Goal: Information Seeking & Learning: Learn about a topic

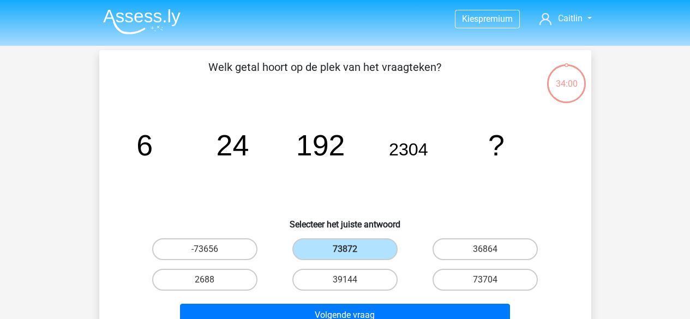
scroll to position [50, 0]
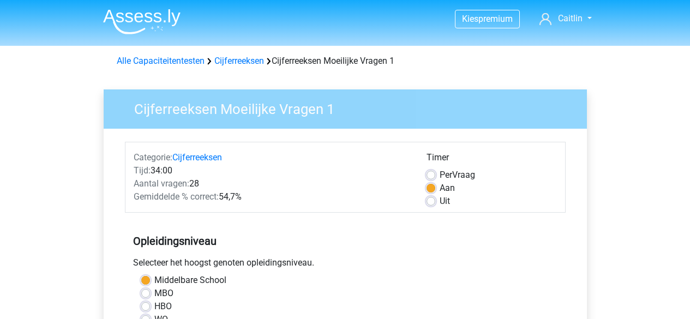
scroll to position [337, 0]
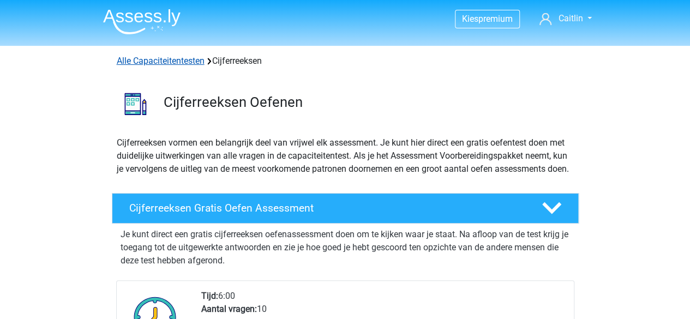
click at [141, 62] on link "Alle Capaciteitentesten" at bounding box center [161, 61] width 88 height 10
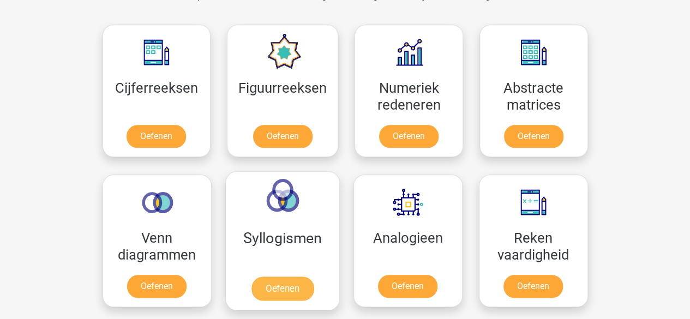
scroll to position [442, 0]
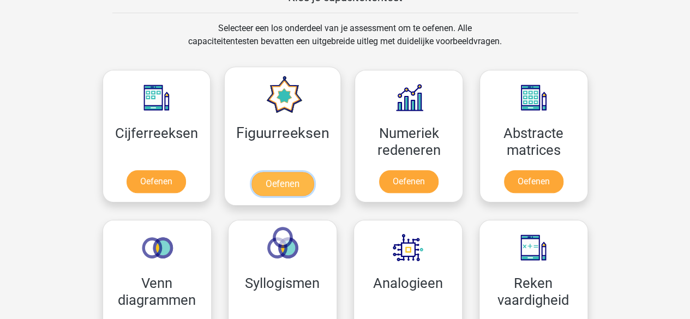
click at [291, 179] on link "Oefenen" at bounding box center [282, 184] width 62 height 24
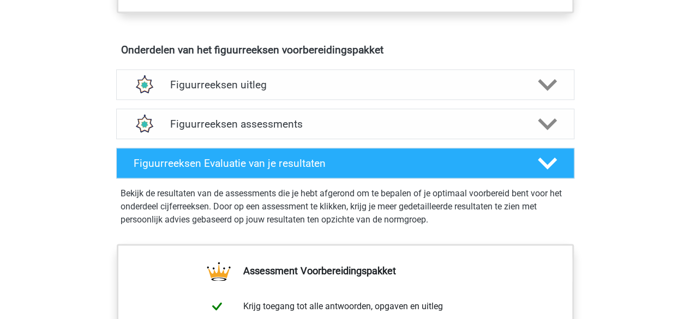
scroll to position [624, 0]
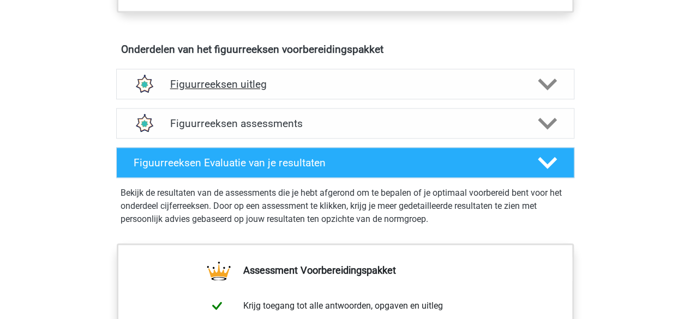
click at [235, 84] on h4 "Figuurreeksen uitleg" at bounding box center [345, 84] width 350 height 13
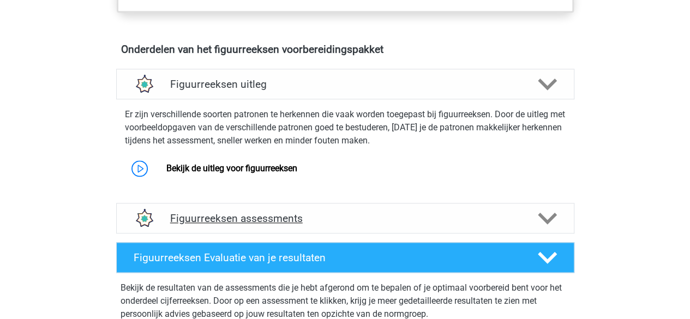
click at [209, 222] on h4 "Figuurreeksen assessments" at bounding box center [345, 218] width 350 height 13
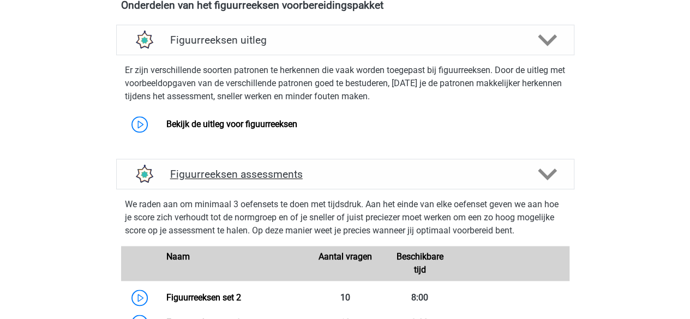
scroll to position [636, 0]
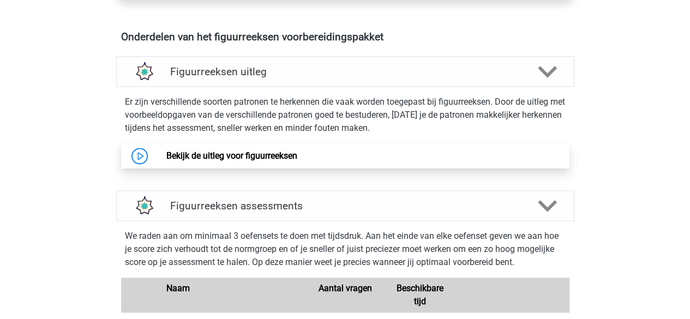
click at [166, 155] on link "Bekijk de uitleg voor figuurreeksen" at bounding box center [231, 156] width 131 height 10
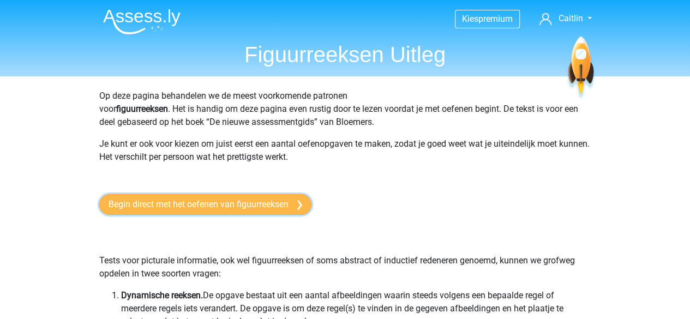
click at [183, 211] on link "Begin direct met het oefenen van figuurreeksen" at bounding box center [205, 204] width 212 height 21
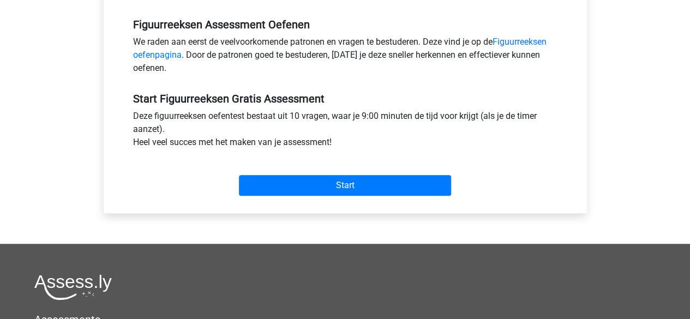
scroll to position [340, 0]
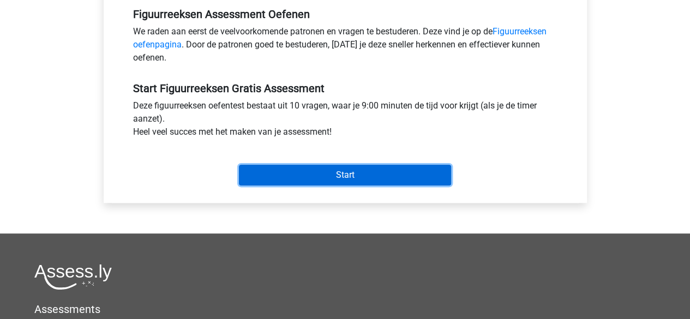
click at [250, 170] on input "Start" at bounding box center [345, 175] width 212 height 21
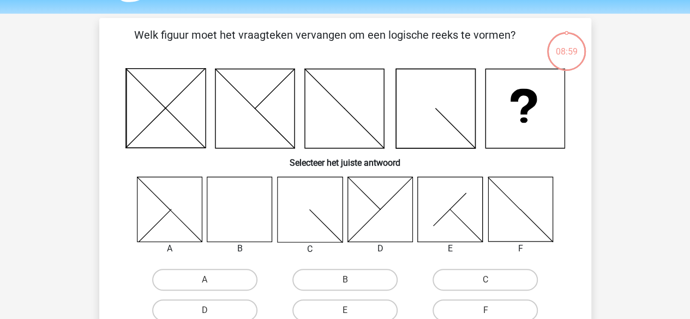
scroll to position [33, 0]
click at [313, 276] on label "B" at bounding box center [344, 279] width 105 height 22
click at [345, 279] on input "B" at bounding box center [348, 282] width 7 height 7
radio input "true"
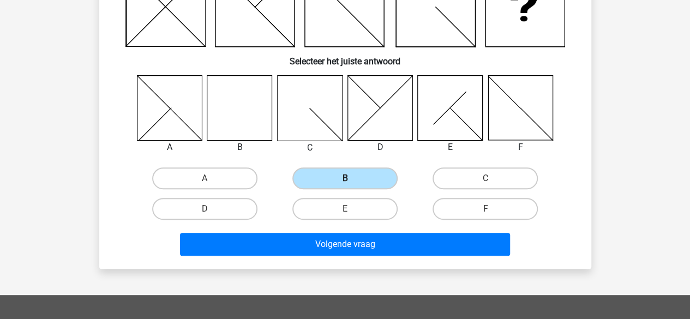
scroll to position [121, 0]
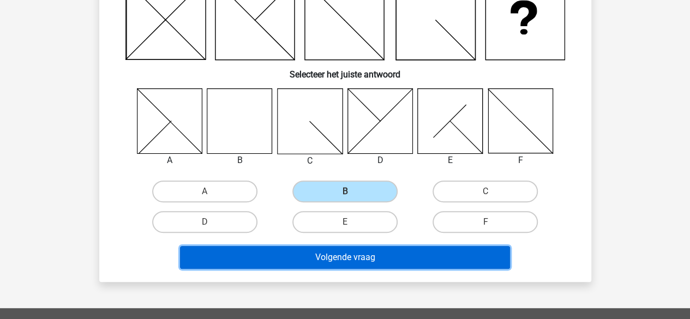
click at [302, 257] on button "Volgende vraag" at bounding box center [345, 257] width 330 height 23
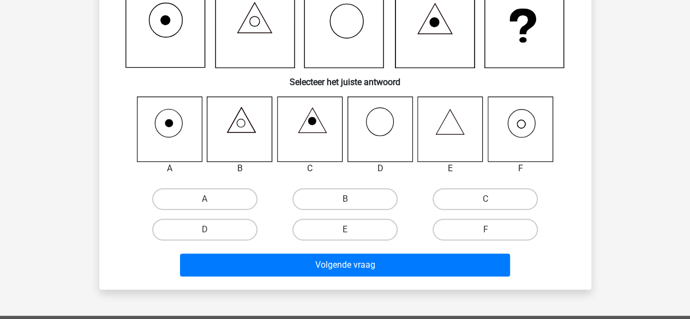
scroll to position [135, 0]
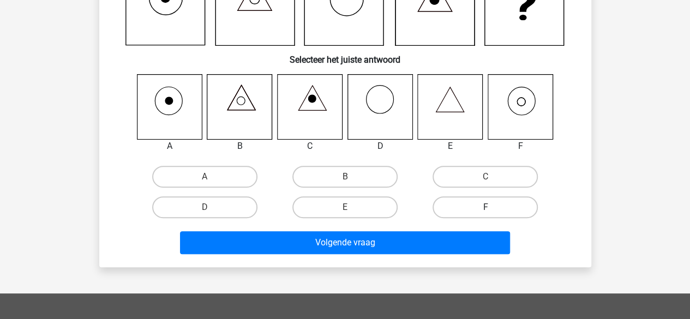
click at [451, 212] on label "F" at bounding box center [485, 207] width 105 height 22
click at [486, 212] on input "F" at bounding box center [489, 210] width 7 height 7
radio input "true"
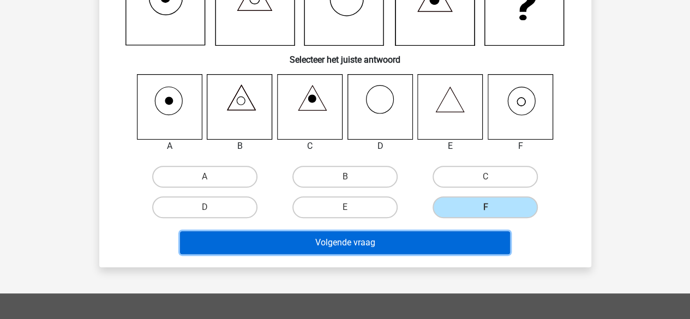
click at [418, 242] on button "Volgende vraag" at bounding box center [345, 242] width 330 height 23
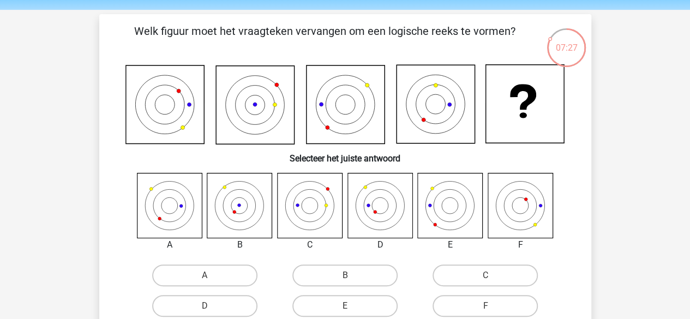
scroll to position [37, 0]
click at [172, 196] on icon at bounding box center [169, 204] width 65 height 65
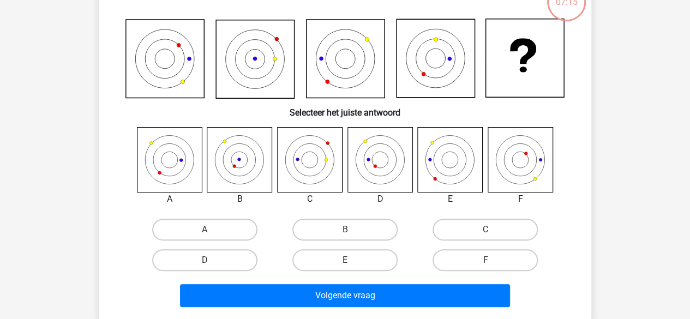
scroll to position [82, 0]
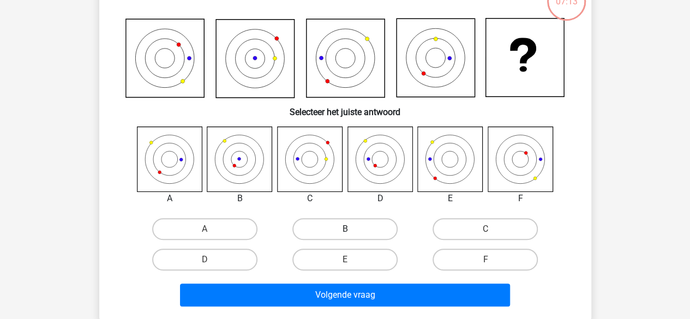
click at [303, 234] on label "B" at bounding box center [344, 229] width 105 height 22
click at [345, 234] on input "B" at bounding box center [348, 232] width 7 height 7
radio input "true"
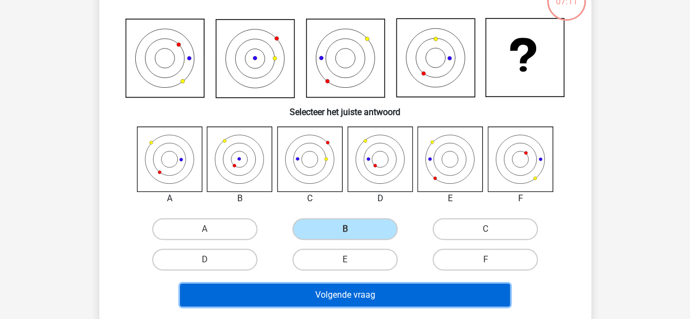
click at [294, 291] on button "Volgende vraag" at bounding box center [345, 295] width 330 height 23
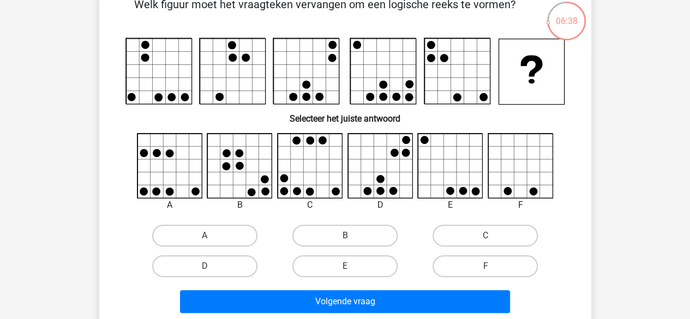
scroll to position [63, 0]
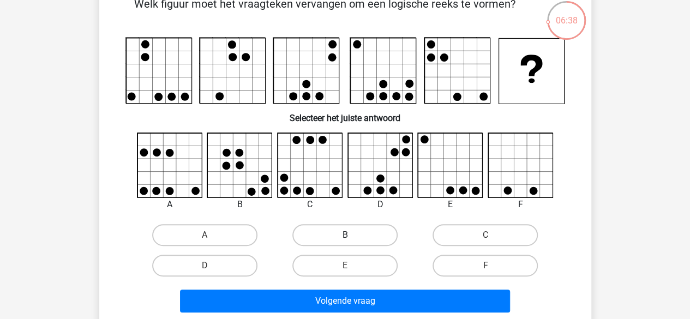
click at [363, 229] on label "B" at bounding box center [344, 235] width 105 height 22
click at [352, 235] on input "B" at bounding box center [348, 238] width 7 height 7
radio input "true"
click at [251, 276] on label "D" at bounding box center [204, 266] width 105 height 22
click at [212, 273] on input "D" at bounding box center [208, 269] width 7 height 7
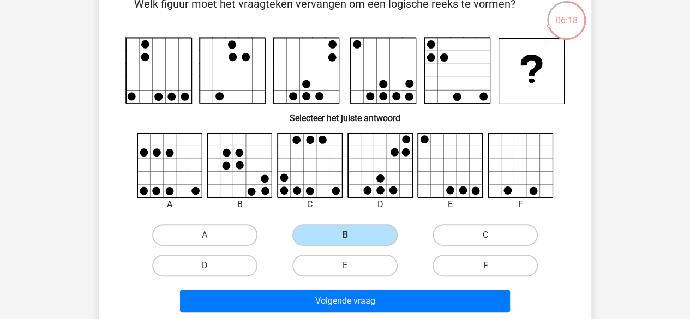
radio input "true"
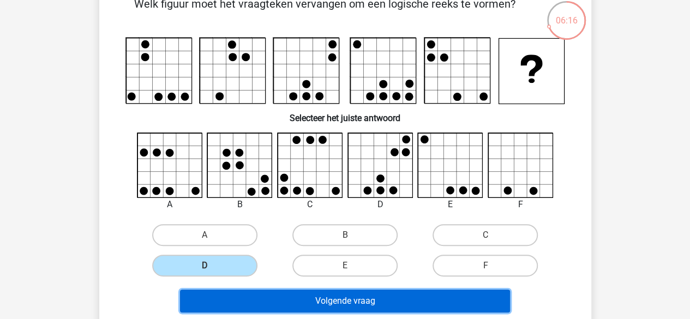
click at [284, 293] on button "Volgende vraag" at bounding box center [345, 301] width 330 height 23
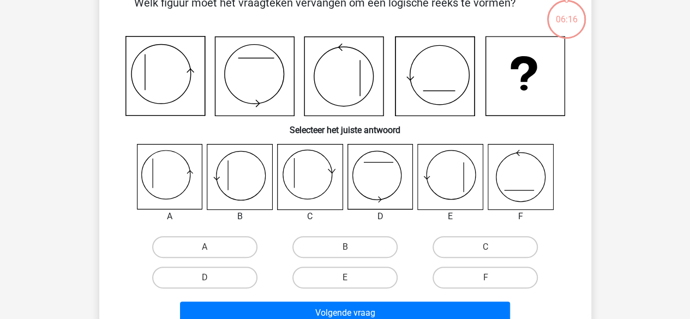
scroll to position [55, 0]
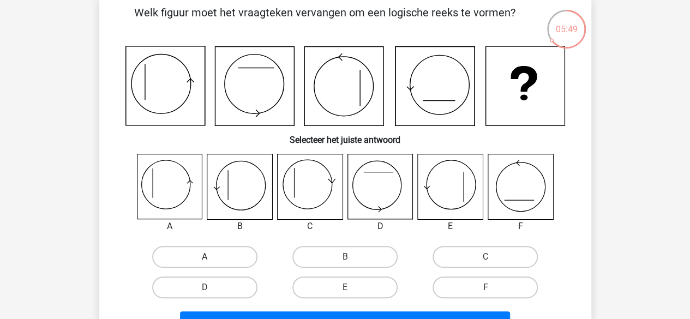
click at [200, 259] on label "A" at bounding box center [204, 257] width 105 height 22
click at [205, 259] on input "A" at bounding box center [208, 260] width 7 height 7
radio input "true"
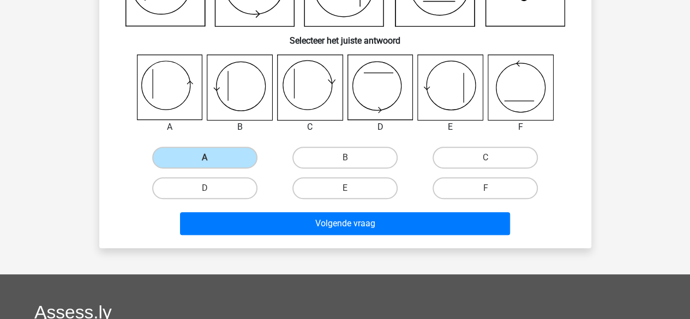
scroll to position [155, 0]
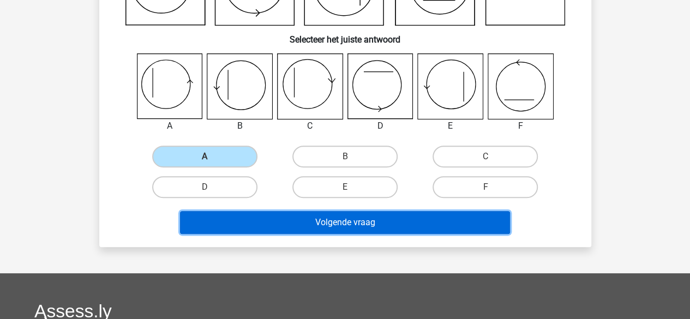
click at [231, 224] on button "Volgende vraag" at bounding box center [345, 222] width 330 height 23
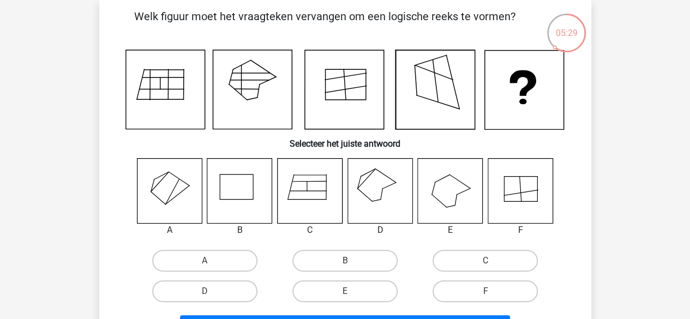
scroll to position [51, 0]
click at [228, 288] on label "D" at bounding box center [204, 291] width 105 height 22
click at [212, 291] on input "D" at bounding box center [208, 294] width 7 height 7
radio input "true"
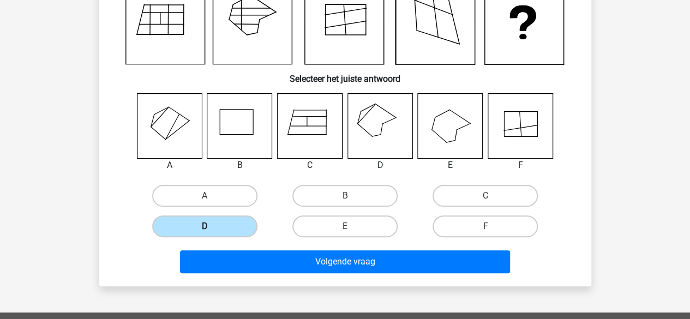
scroll to position [119, 0]
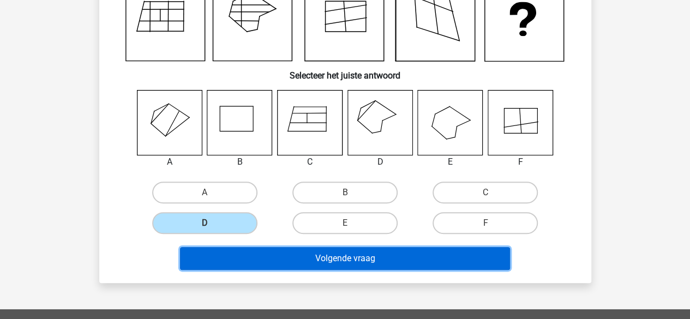
click at [225, 265] on button "Volgende vraag" at bounding box center [345, 258] width 330 height 23
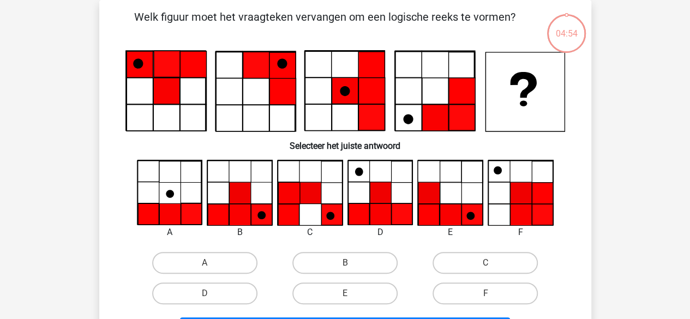
scroll to position [50, 0]
click at [322, 257] on label "B" at bounding box center [344, 263] width 105 height 22
click at [345, 263] on input "B" at bounding box center [348, 266] width 7 height 7
radio input "true"
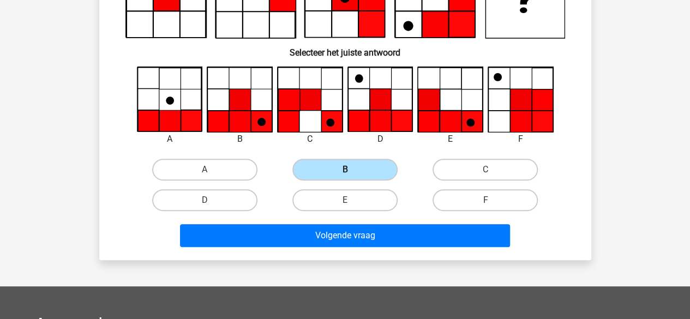
scroll to position [145, 0]
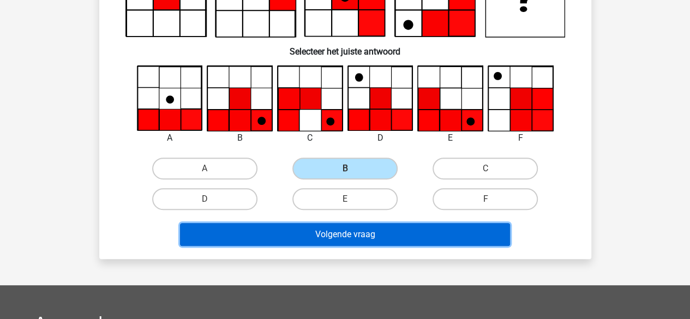
click at [309, 241] on button "Volgende vraag" at bounding box center [345, 234] width 330 height 23
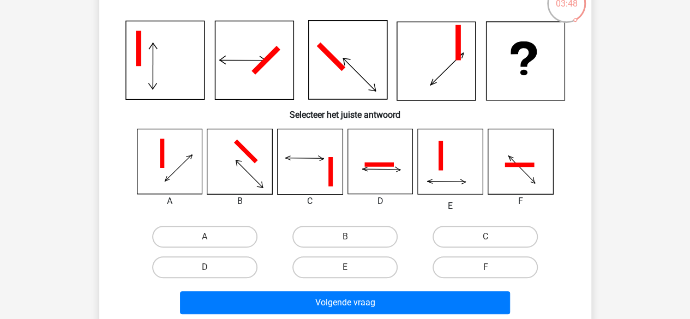
scroll to position [82, 0]
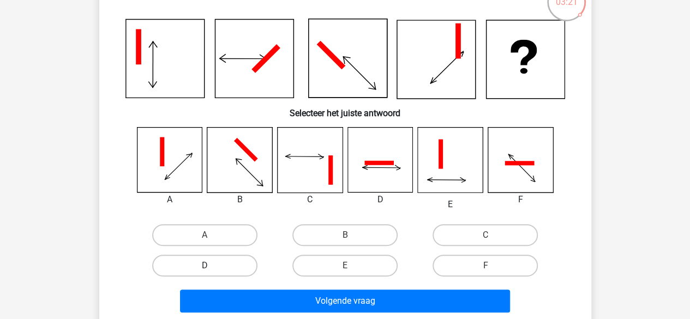
click at [202, 272] on label "D" at bounding box center [204, 266] width 105 height 22
click at [205, 272] on input "D" at bounding box center [208, 269] width 7 height 7
radio input "true"
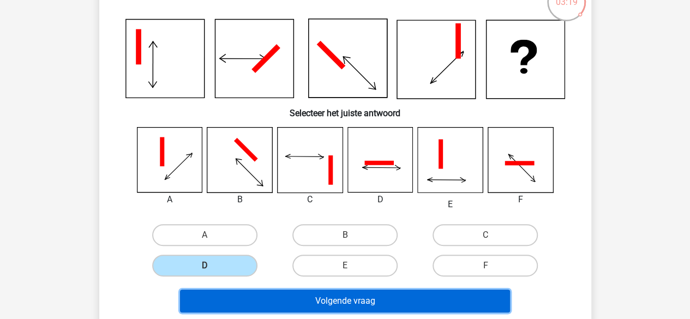
click at [242, 304] on button "Volgende vraag" at bounding box center [345, 301] width 330 height 23
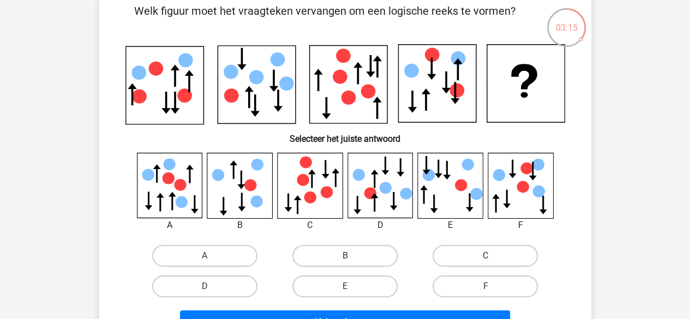
scroll to position [57, 0]
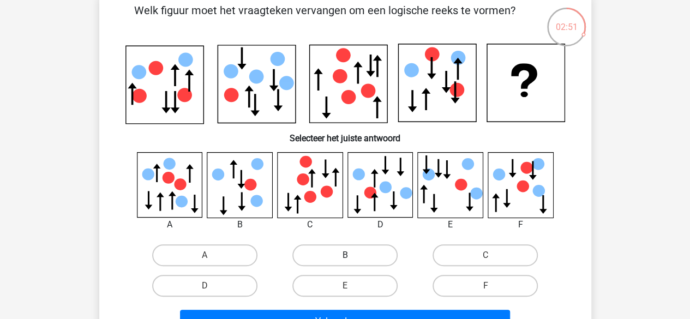
click at [321, 256] on label "B" at bounding box center [344, 255] width 105 height 22
click at [345, 256] on input "B" at bounding box center [348, 258] width 7 height 7
radio input "true"
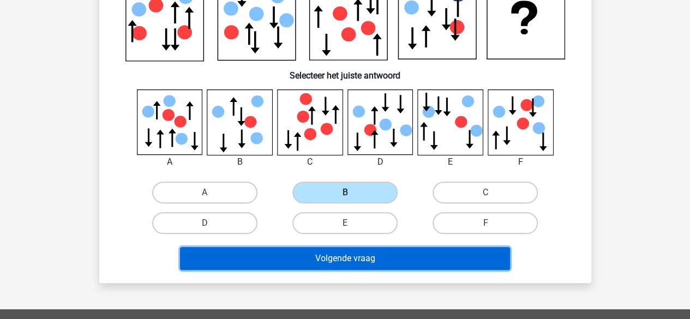
click at [321, 256] on button "Volgende vraag" at bounding box center [345, 258] width 330 height 23
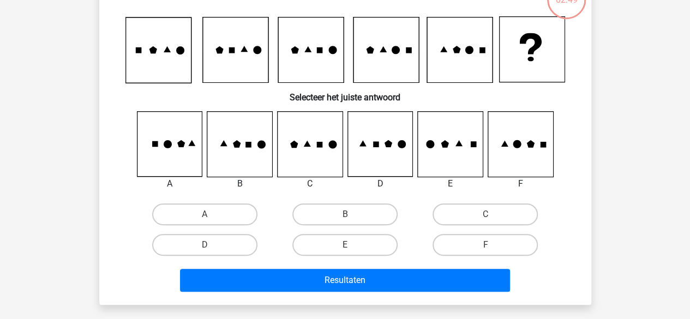
scroll to position [50, 0]
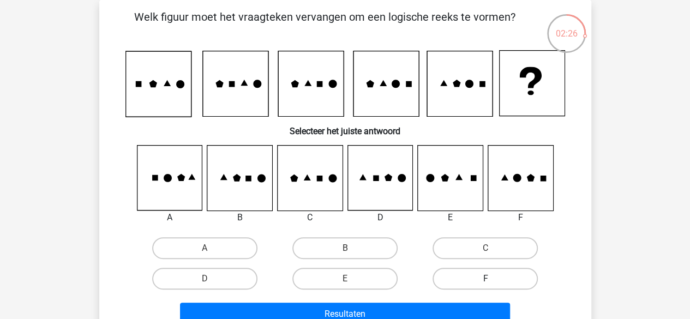
click at [495, 273] on label "F" at bounding box center [485, 279] width 105 height 22
click at [493, 279] on input "F" at bounding box center [489, 282] width 7 height 7
radio input "true"
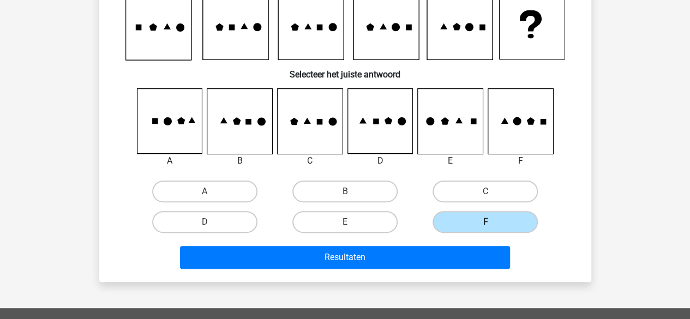
scroll to position [109, 0]
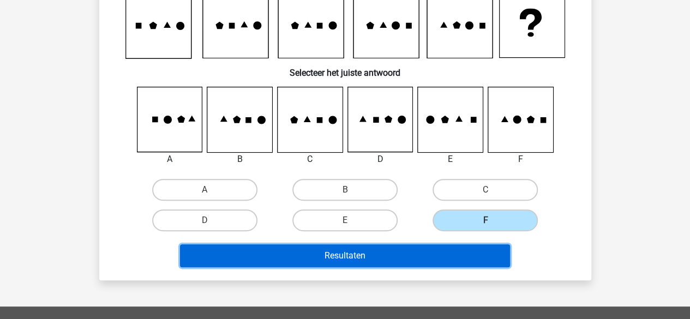
click at [454, 261] on button "Resultaten" at bounding box center [345, 255] width 330 height 23
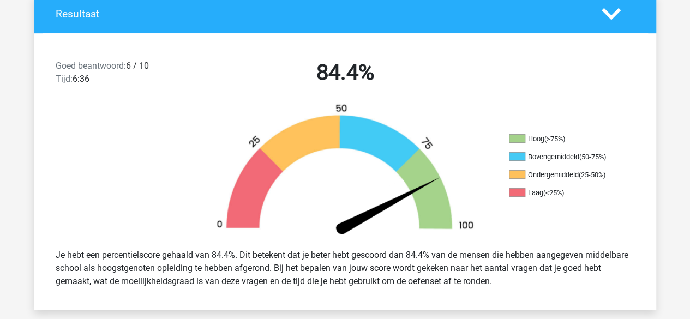
scroll to position [245, 0]
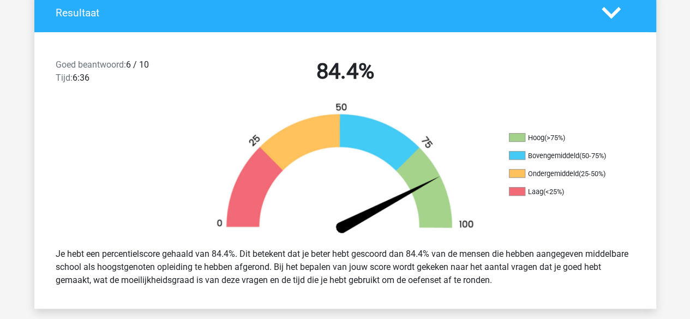
click at [451, 237] on img at bounding box center [345, 170] width 295 height 137
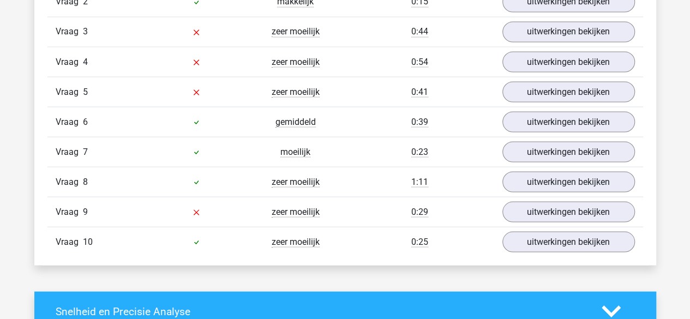
scroll to position [988, 0]
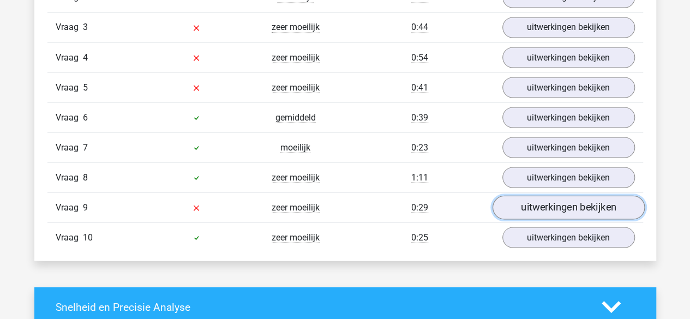
click at [528, 207] on link "uitwerkingen bekijken" at bounding box center [568, 208] width 152 height 24
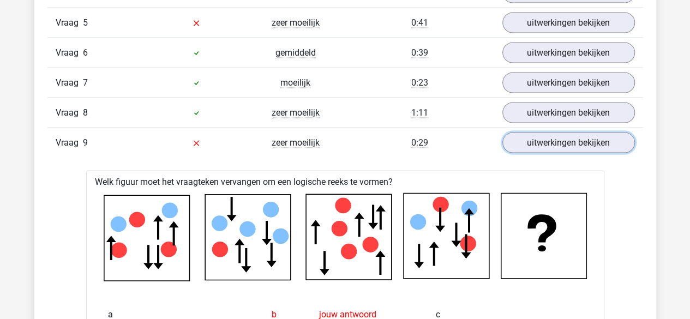
scroll to position [1067, 0]
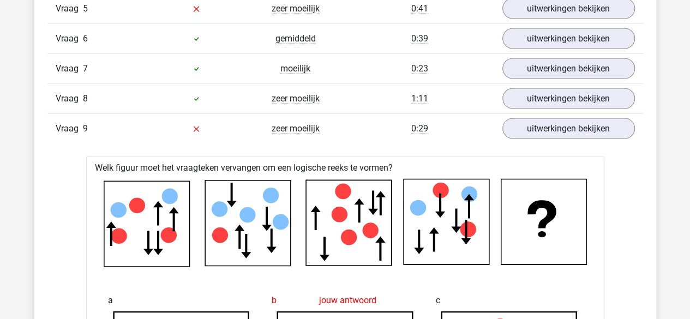
click at [391, 200] on icon at bounding box center [349, 224] width 86 height 86
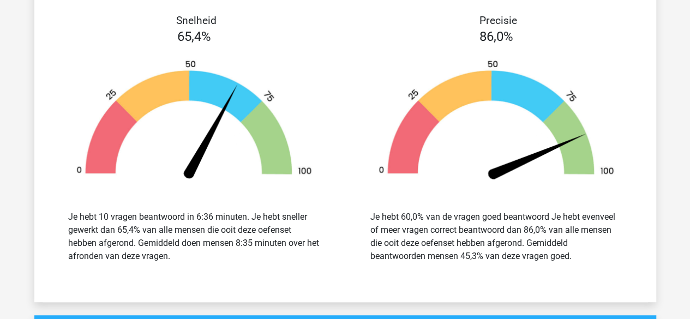
scroll to position [2254, 0]
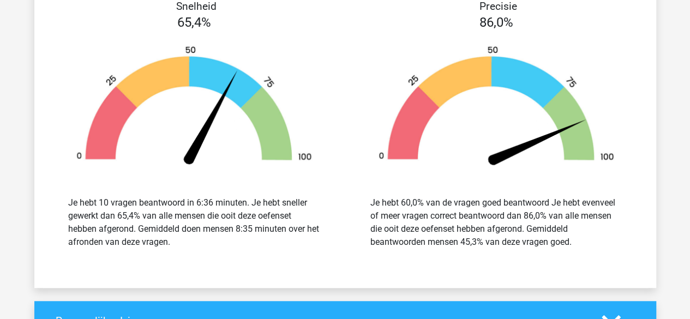
click at [356, 214] on div "Je hebt 60,0% van de vragen goed beantwoord Je hebt evenveel of meer vragen cor…" at bounding box center [497, 222] width 286 height 79
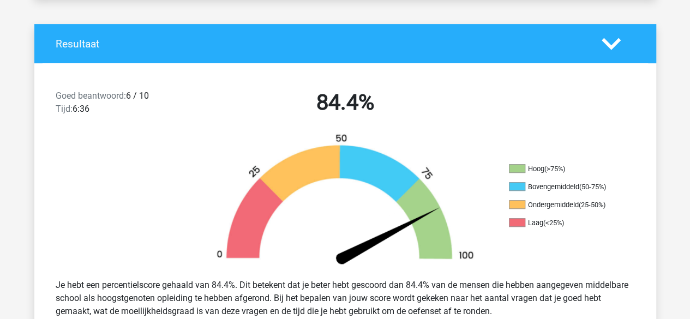
scroll to position [0, 0]
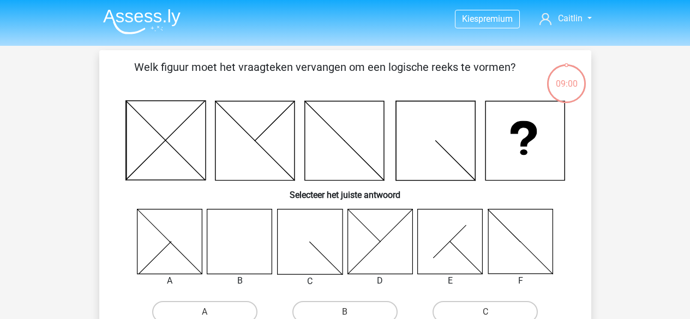
scroll to position [109, 0]
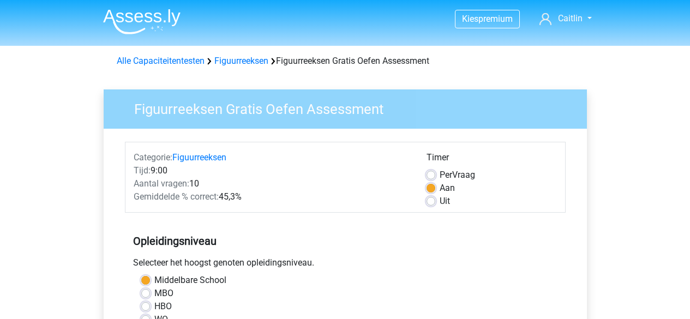
scroll to position [340, 0]
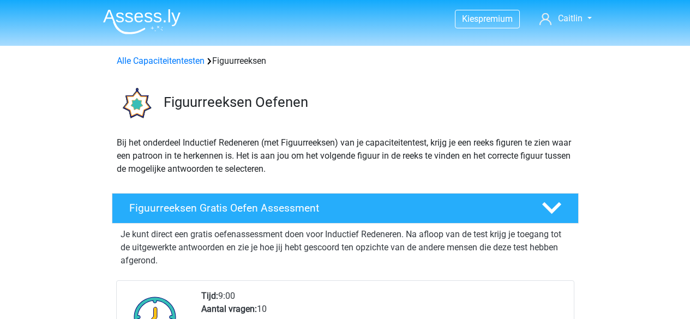
scroll to position [636, 0]
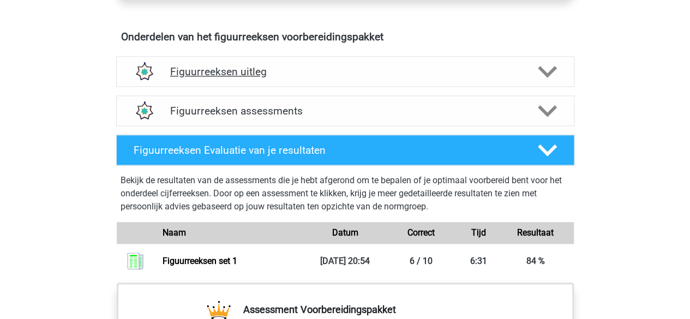
click at [159, 63] on div at bounding box center [143, 72] width 37 height 28
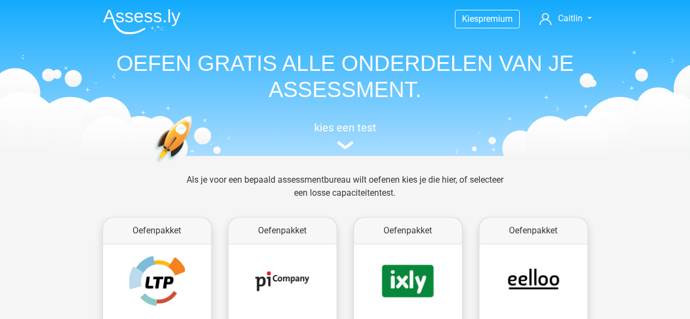
scroll to position [442, 0]
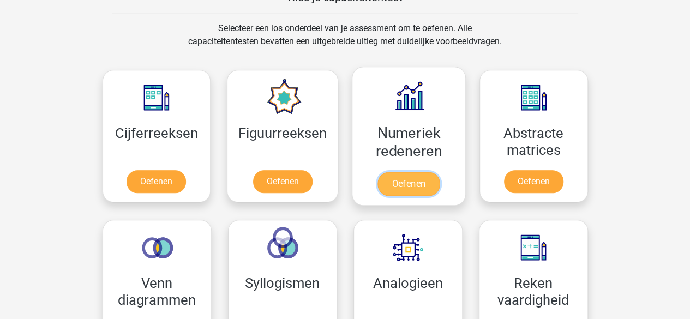
click at [403, 177] on link "Oefenen" at bounding box center [409, 184] width 62 height 24
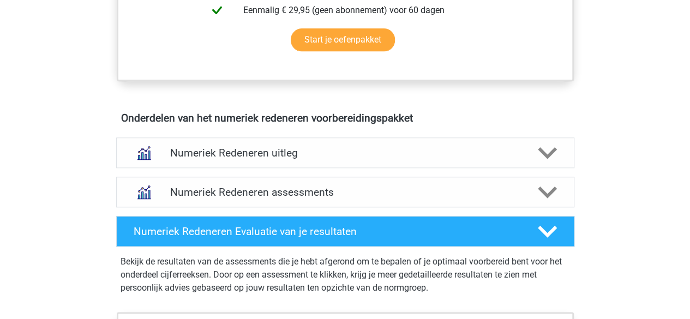
scroll to position [576, 0]
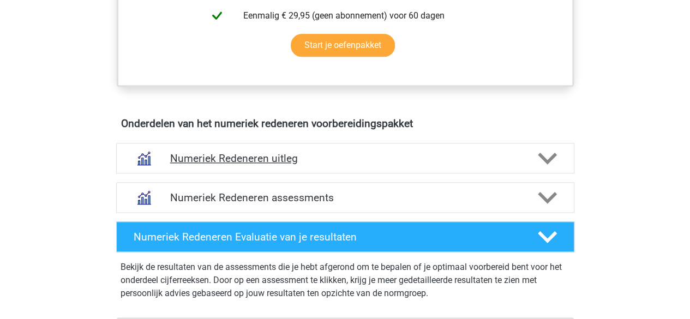
click at [279, 163] on h4 "Numeriek Redeneren uitleg" at bounding box center [345, 158] width 350 height 13
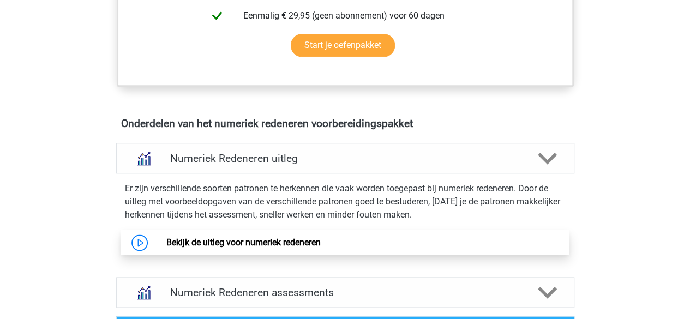
click at [306, 243] on link "Bekijk de uitleg voor numeriek redeneren" at bounding box center [243, 242] width 154 height 10
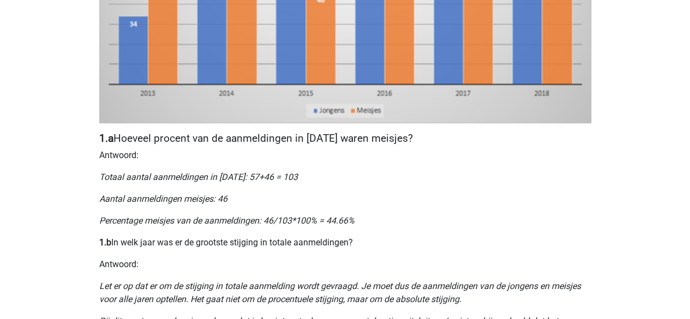
scroll to position [423, 0]
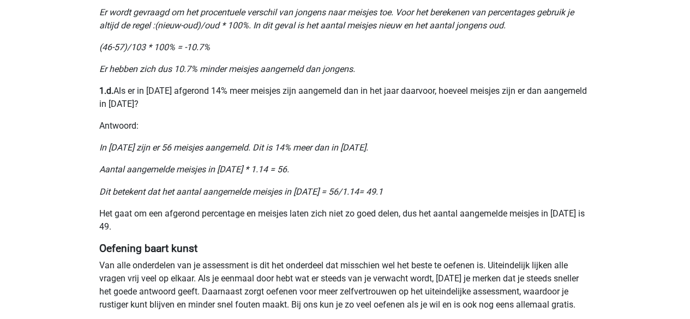
scroll to position [854, 0]
